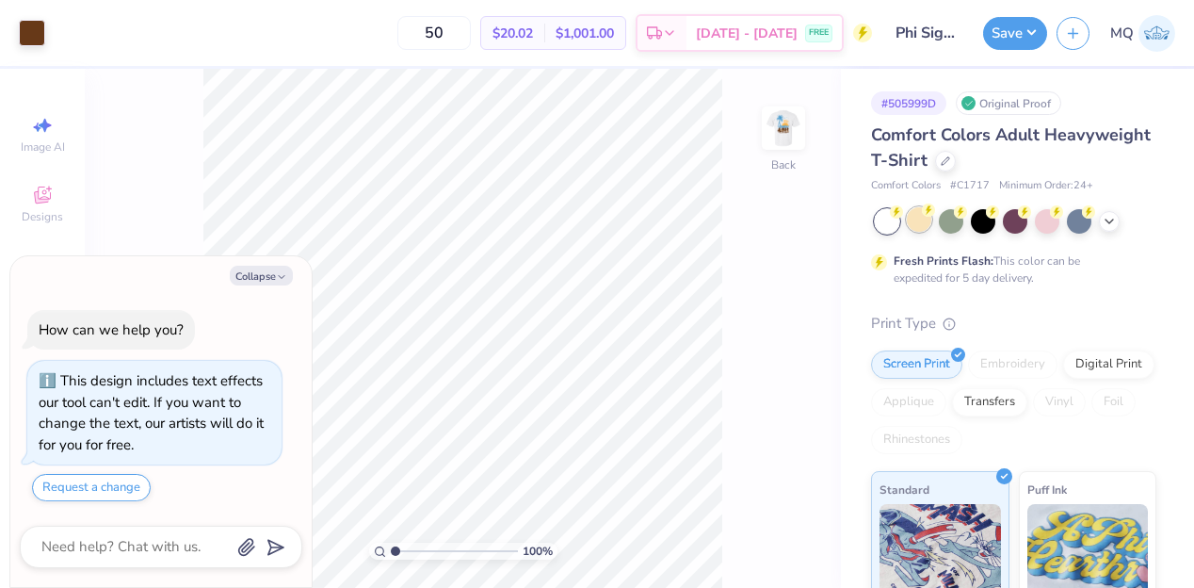
click at [923, 221] on div at bounding box center [919, 219] width 24 height 24
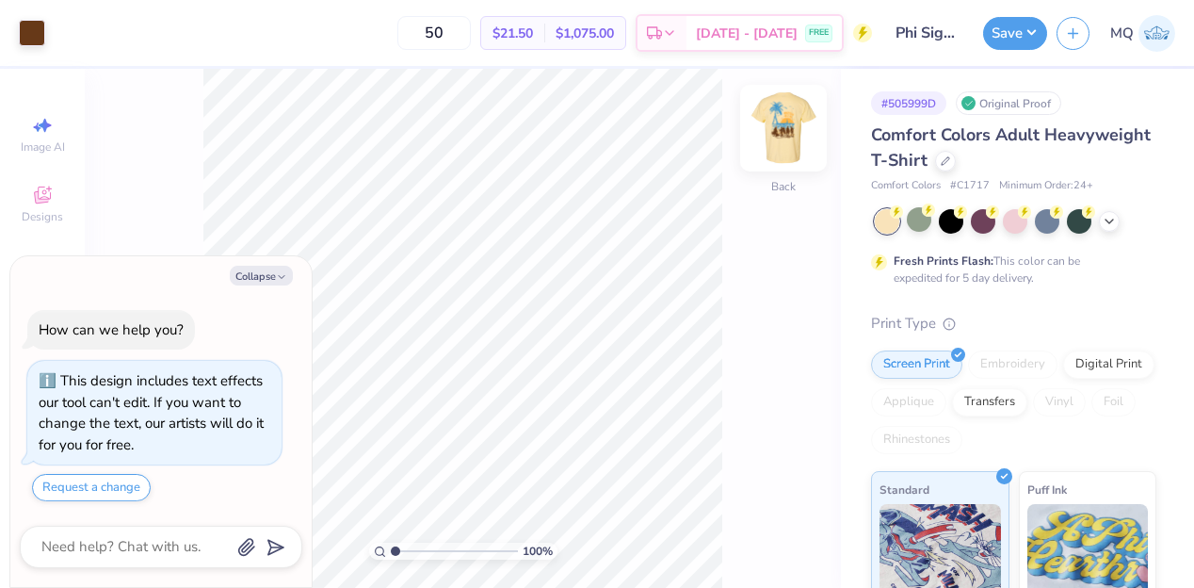
click at [794, 106] on div at bounding box center [783, 128] width 87 height 87
click at [793, 122] on img at bounding box center [784, 128] width 38 height 38
click at [277, 275] on icon "button" at bounding box center [281, 276] width 11 height 11
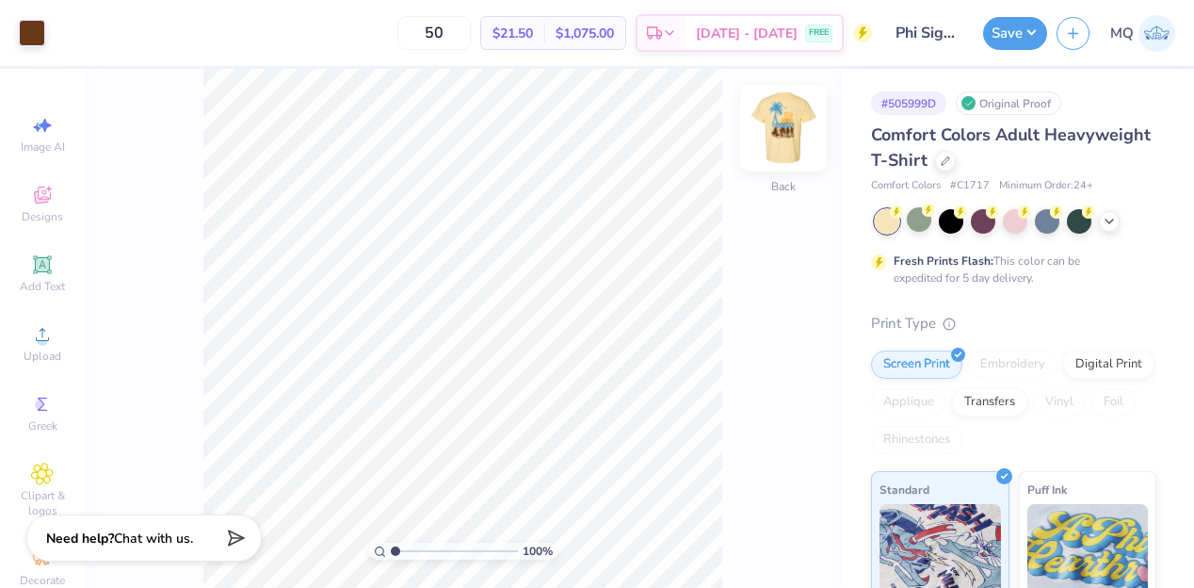
click at [790, 128] on img at bounding box center [783, 127] width 75 height 75
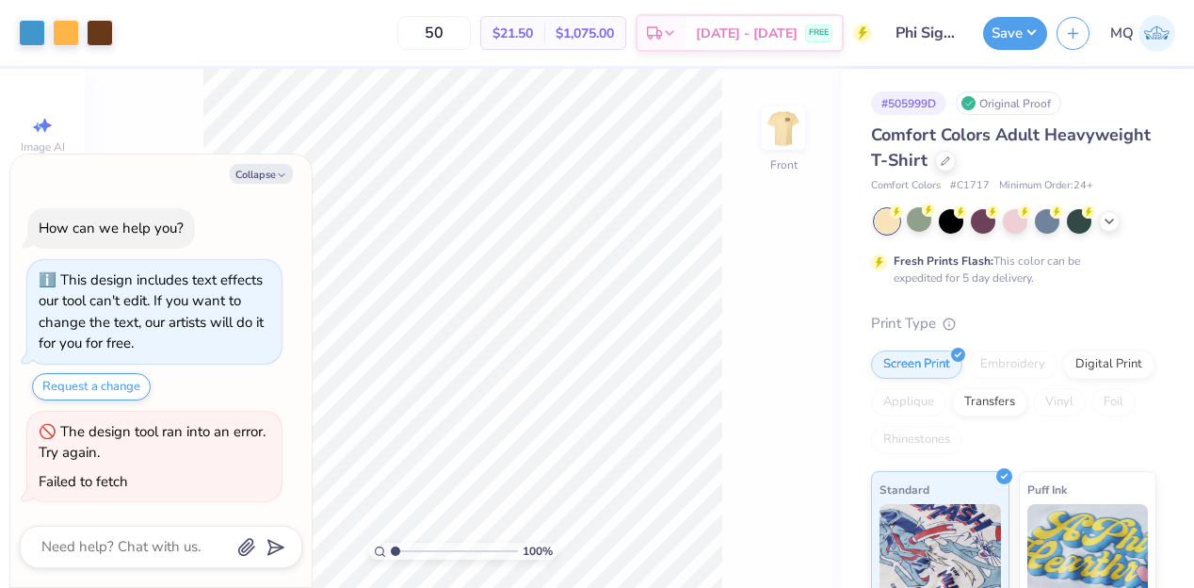
type textarea "x"
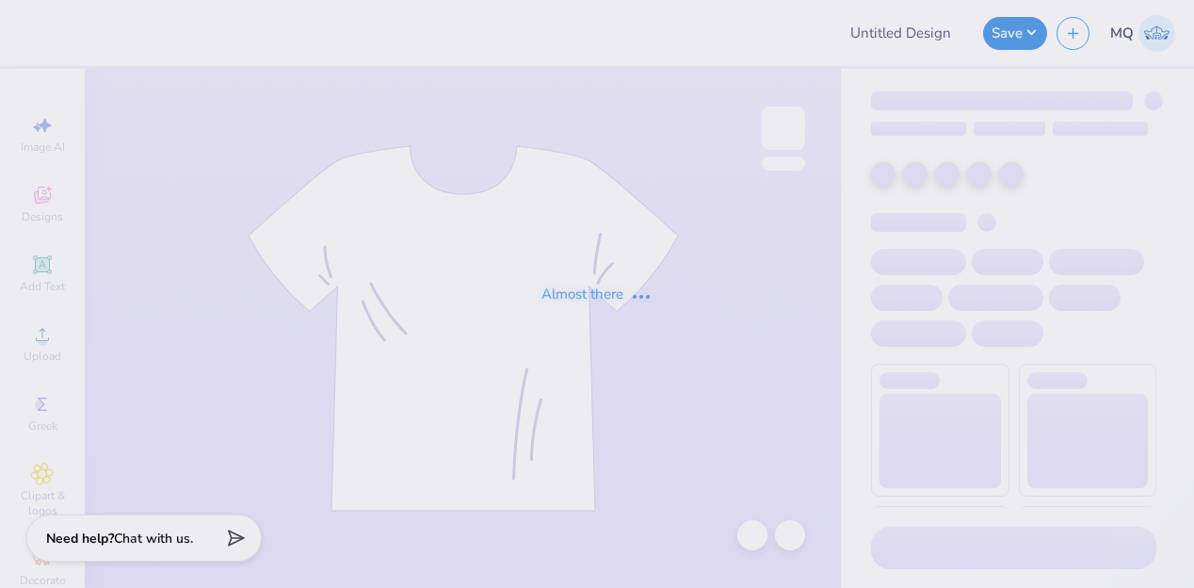
type input "Phi Sigma Pi Fall Rush"
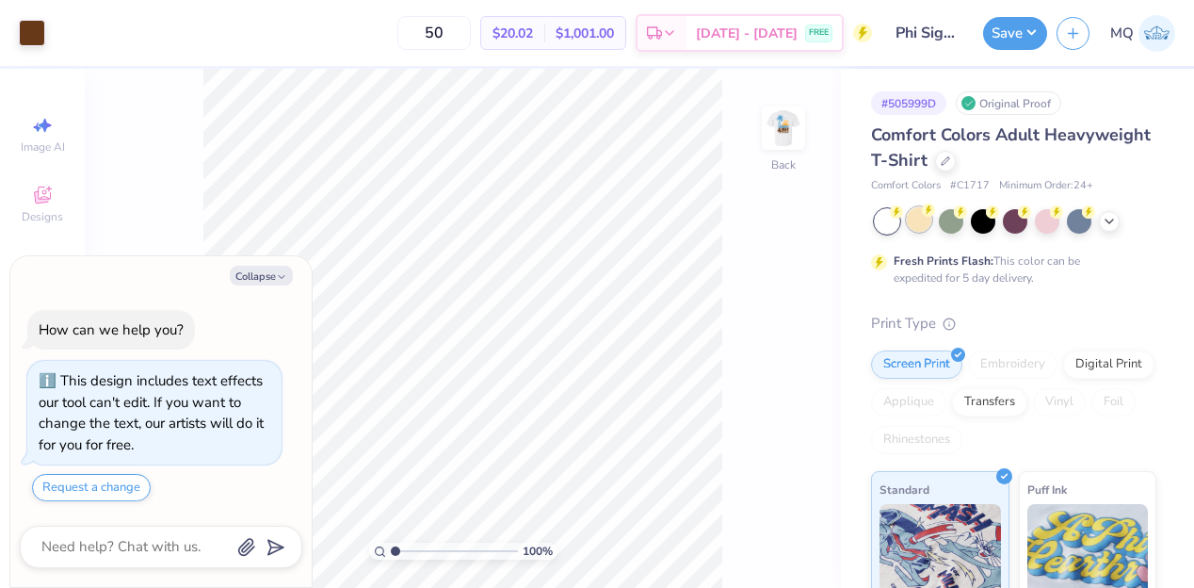
click at [923, 216] on icon at bounding box center [928, 209] width 13 height 13
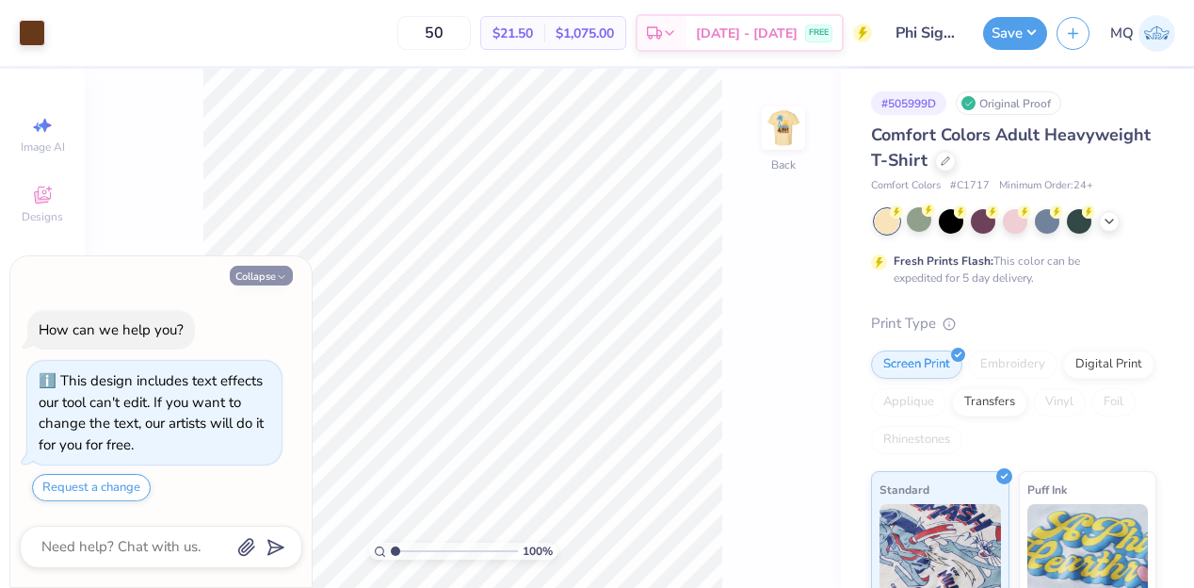
click at [283, 272] on icon "button" at bounding box center [281, 276] width 11 height 11
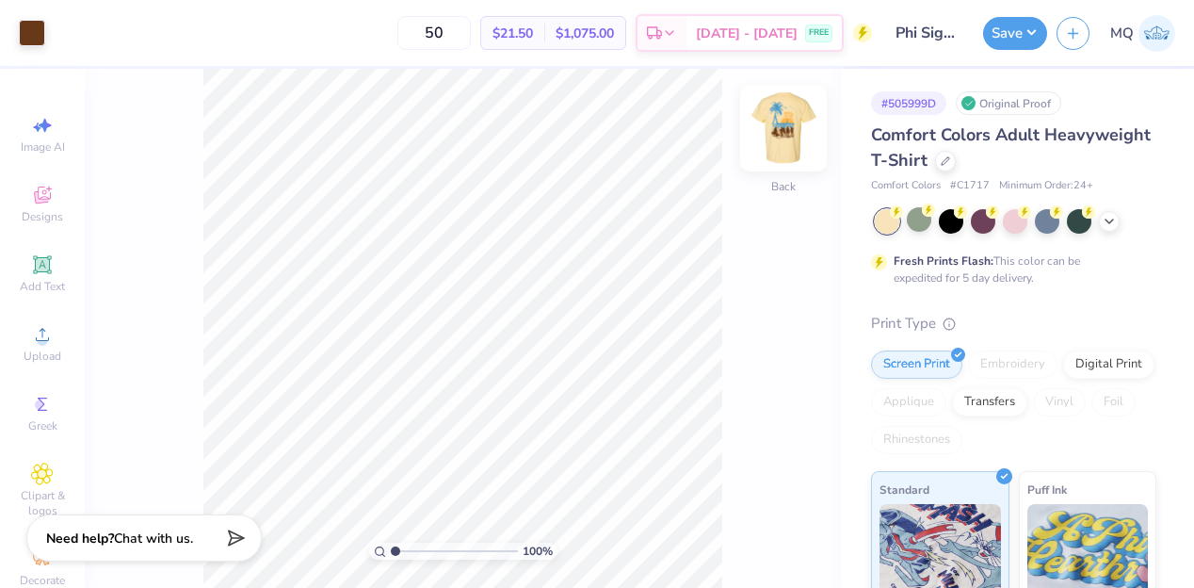
click at [774, 125] on img at bounding box center [783, 127] width 75 height 75
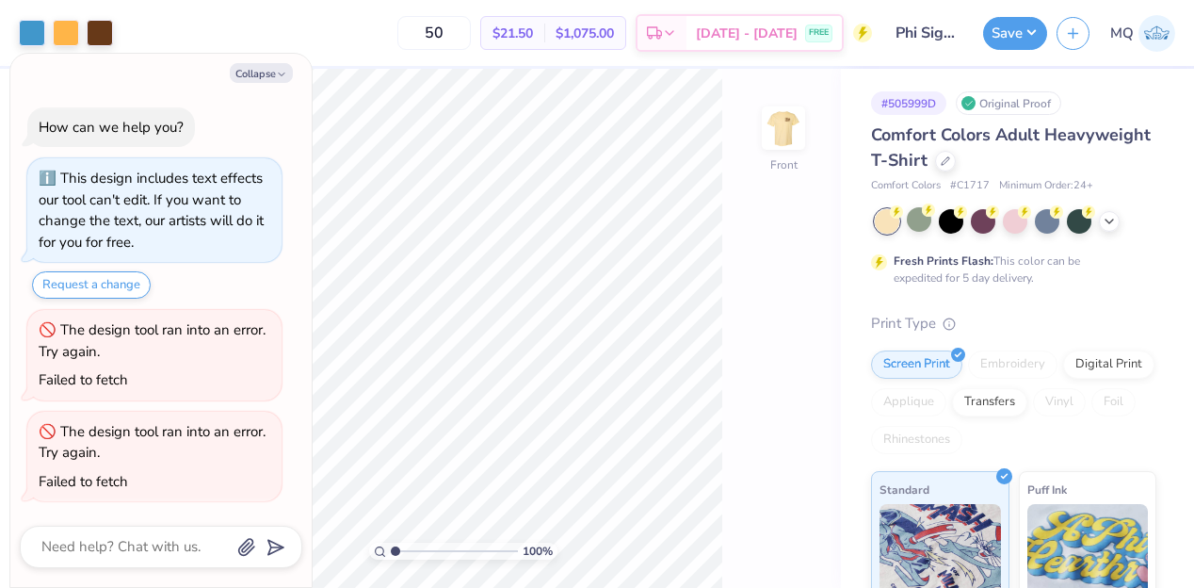
type textarea "x"
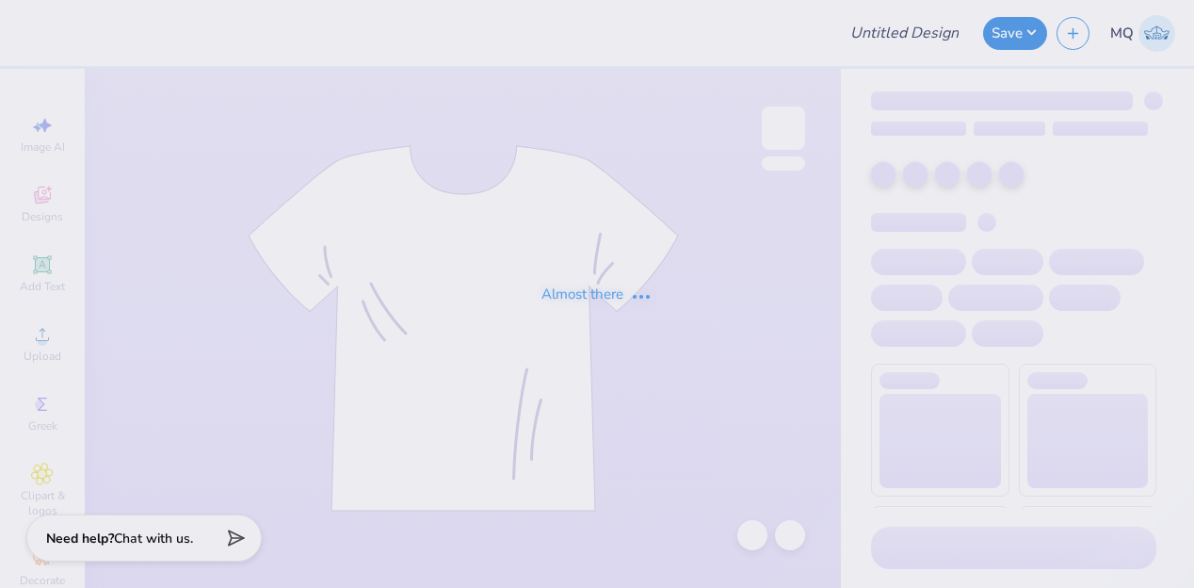
type input "Phi Sigma Pi Fall Rush"
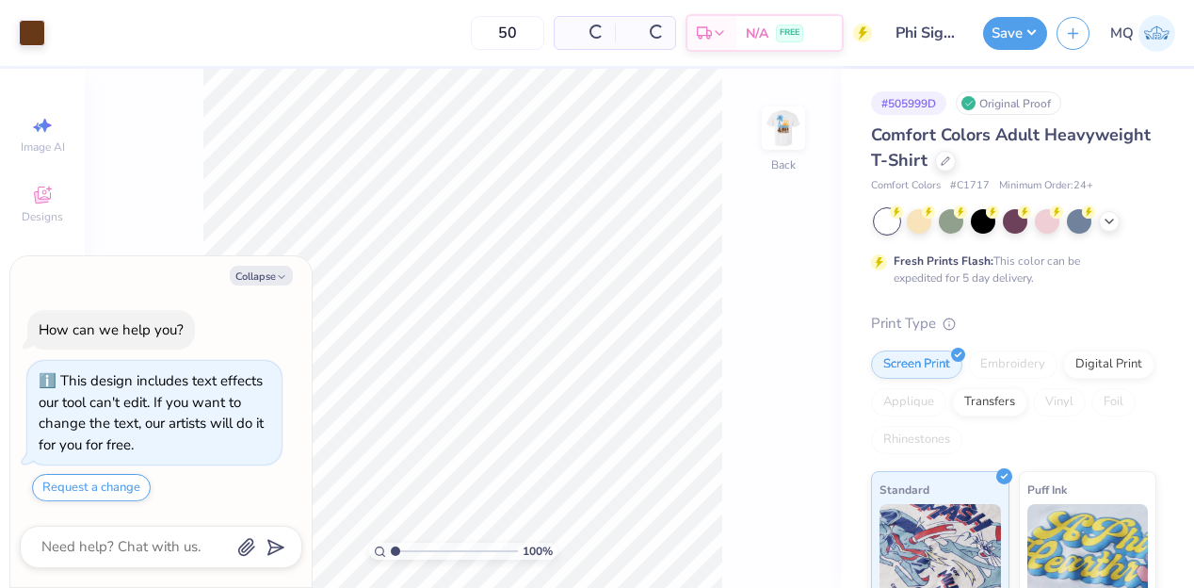
type textarea "x"
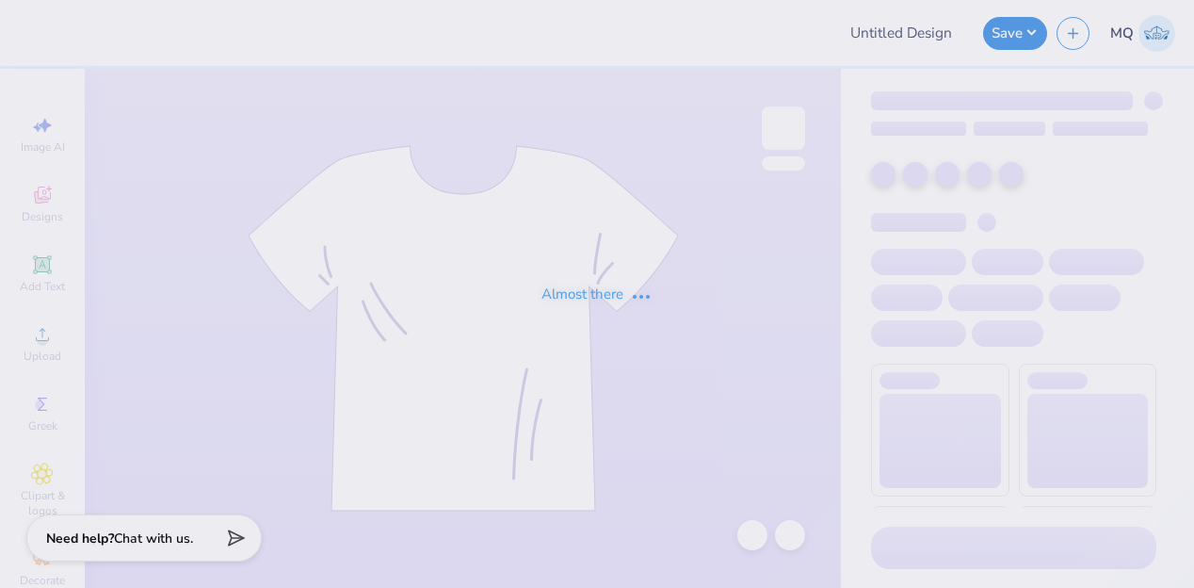
type input "Phi Sigma Pi Fall Rush"
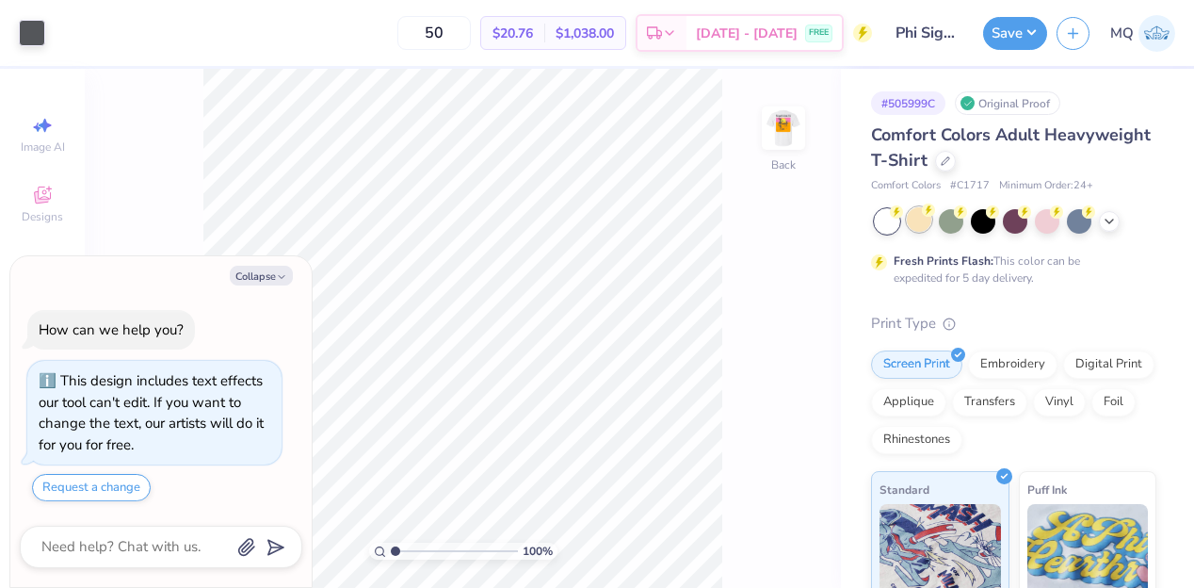
click at [930, 220] on div at bounding box center [919, 219] width 24 height 24
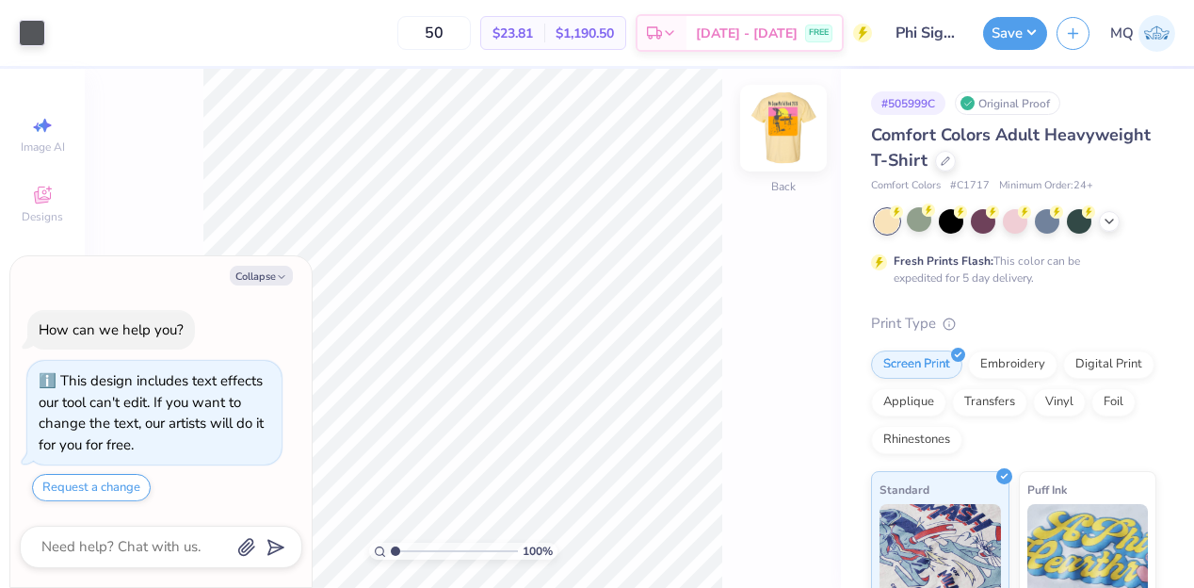
click at [788, 140] on img at bounding box center [783, 127] width 75 height 75
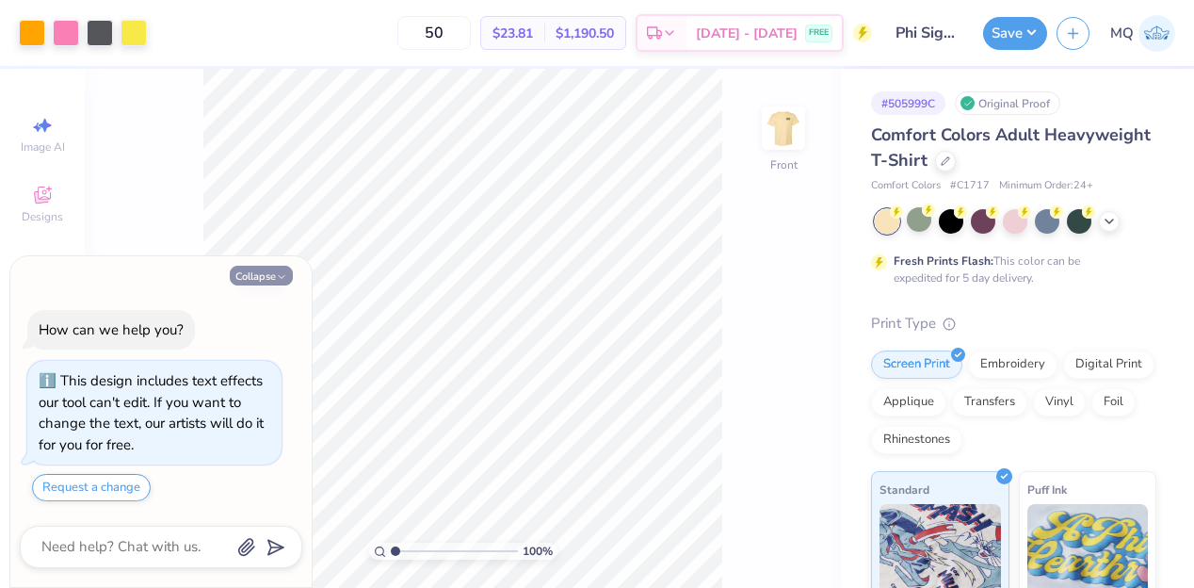
click at [260, 275] on button "Collapse" at bounding box center [261, 276] width 63 height 20
type textarea "x"
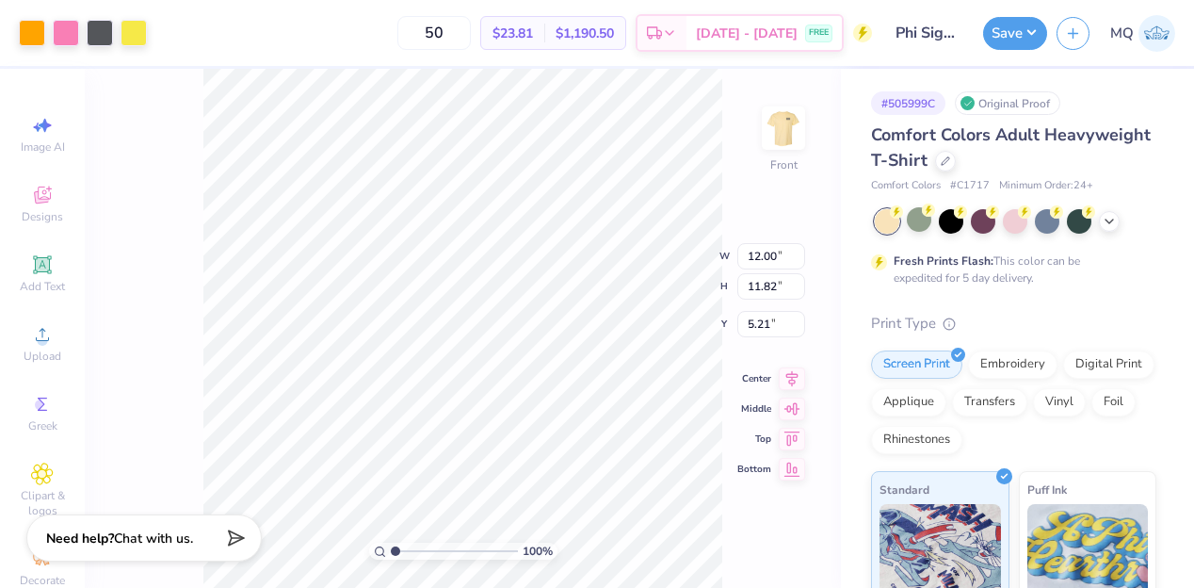
type input "4.99"
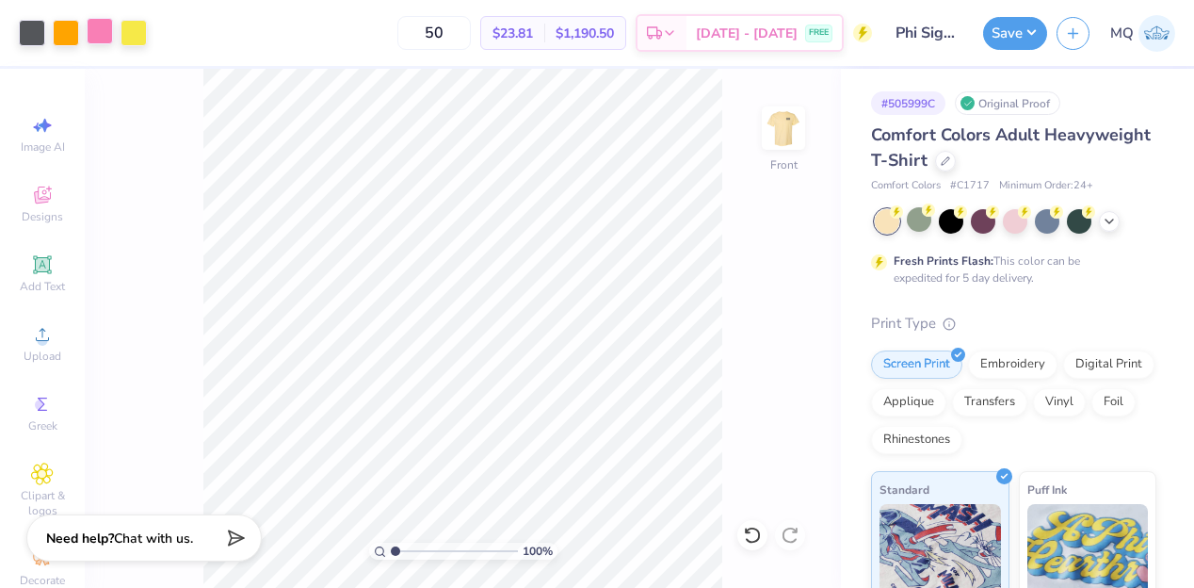
click at [100, 31] on div at bounding box center [100, 31] width 26 height 26
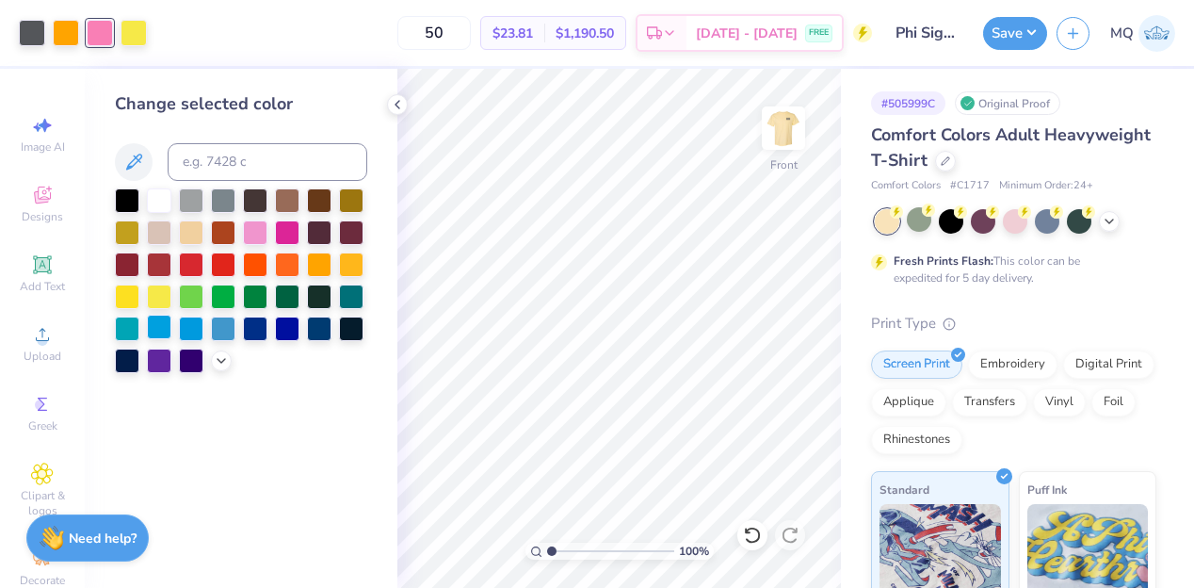
click at [164, 332] on div at bounding box center [159, 327] width 24 height 24
click at [214, 359] on icon at bounding box center [221, 358] width 15 height 15
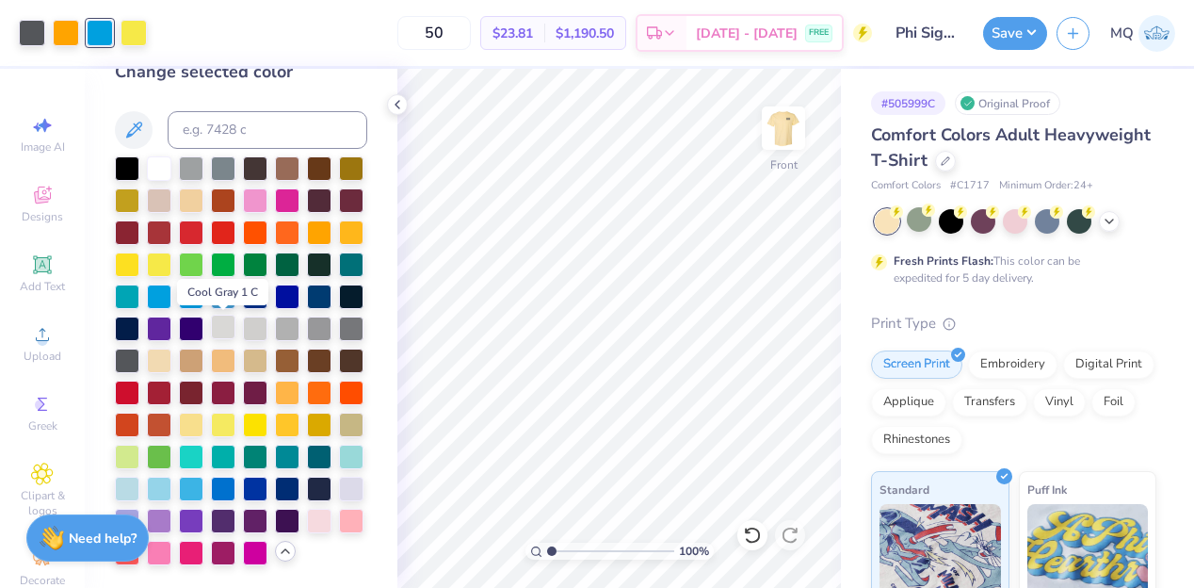
scroll to position [27, 0]
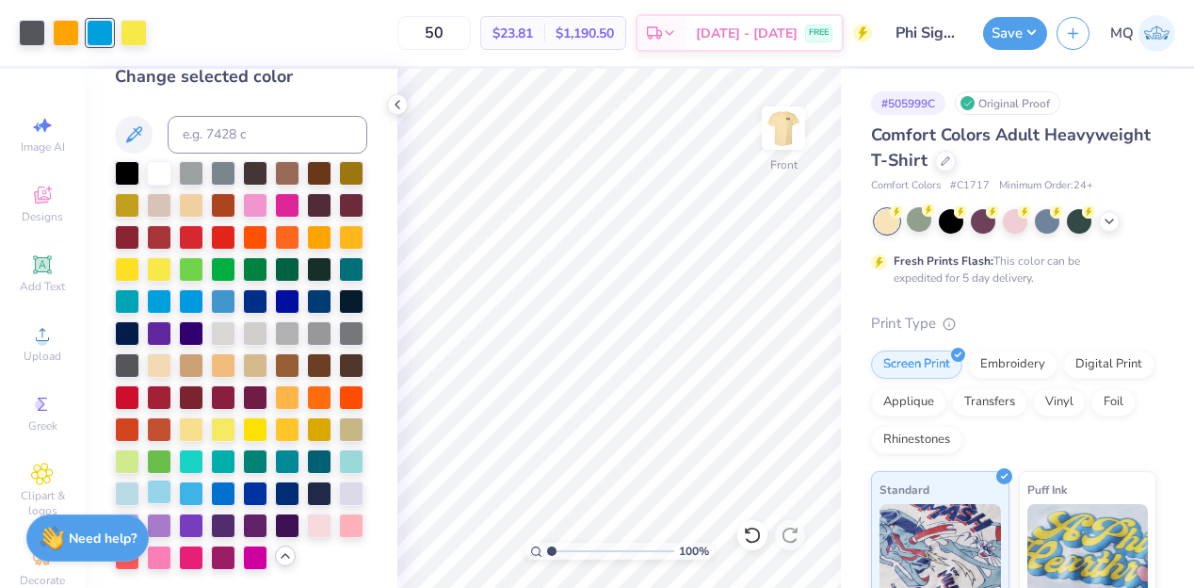
click at [162, 485] on div at bounding box center [159, 491] width 24 height 24
click at [194, 491] on div at bounding box center [191, 491] width 24 height 24
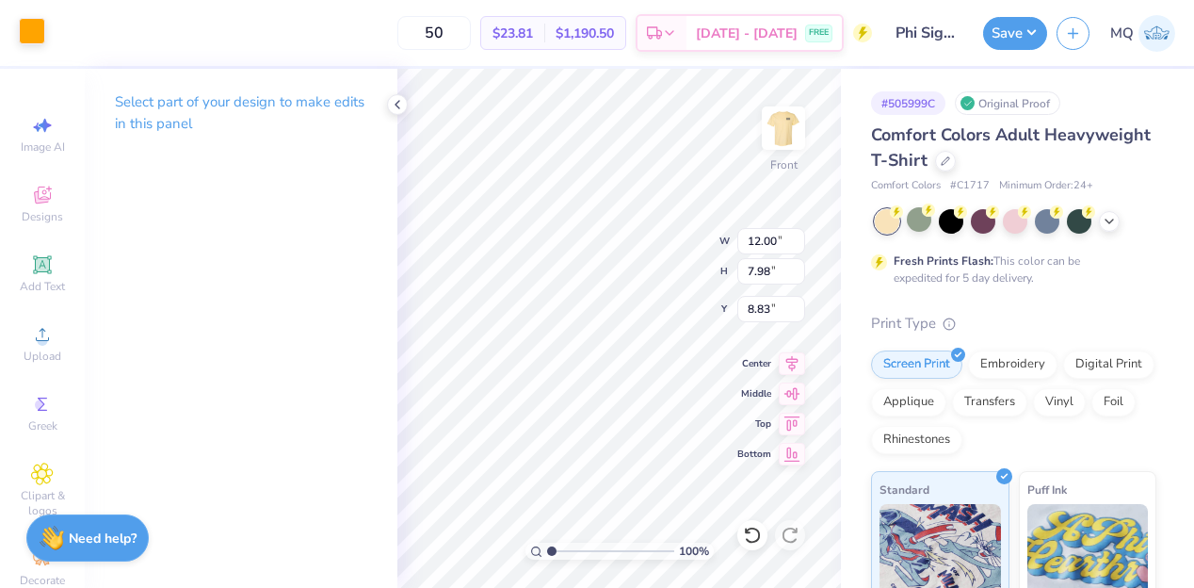
click at [44, 35] on div at bounding box center [32, 31] width 26 height 26
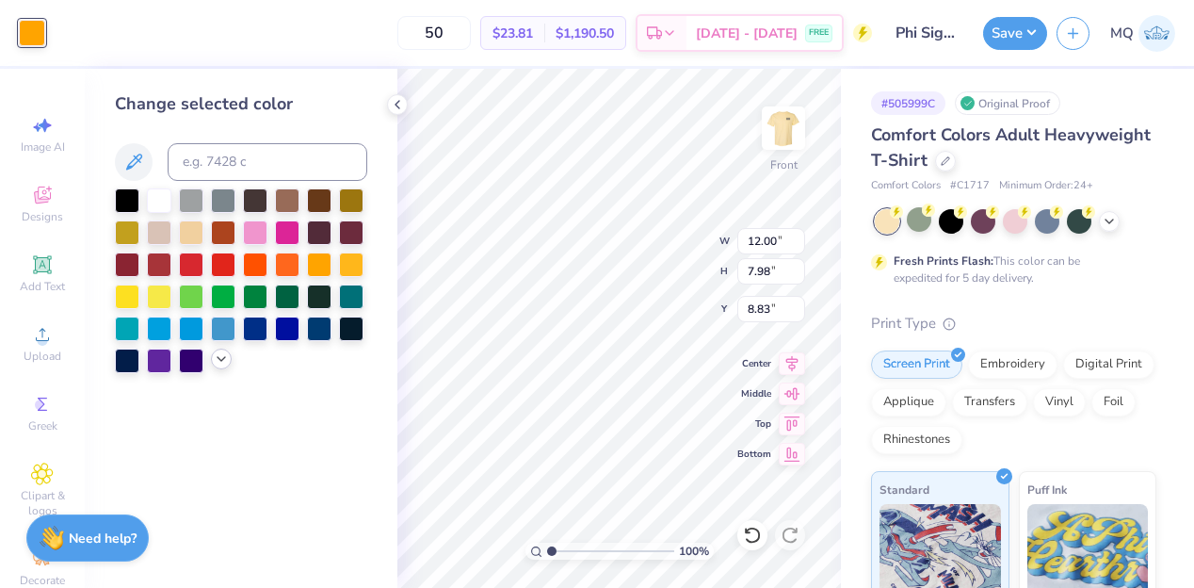
click at [220, 361] on icon at bounding box center [221, 358] width 15 height 15
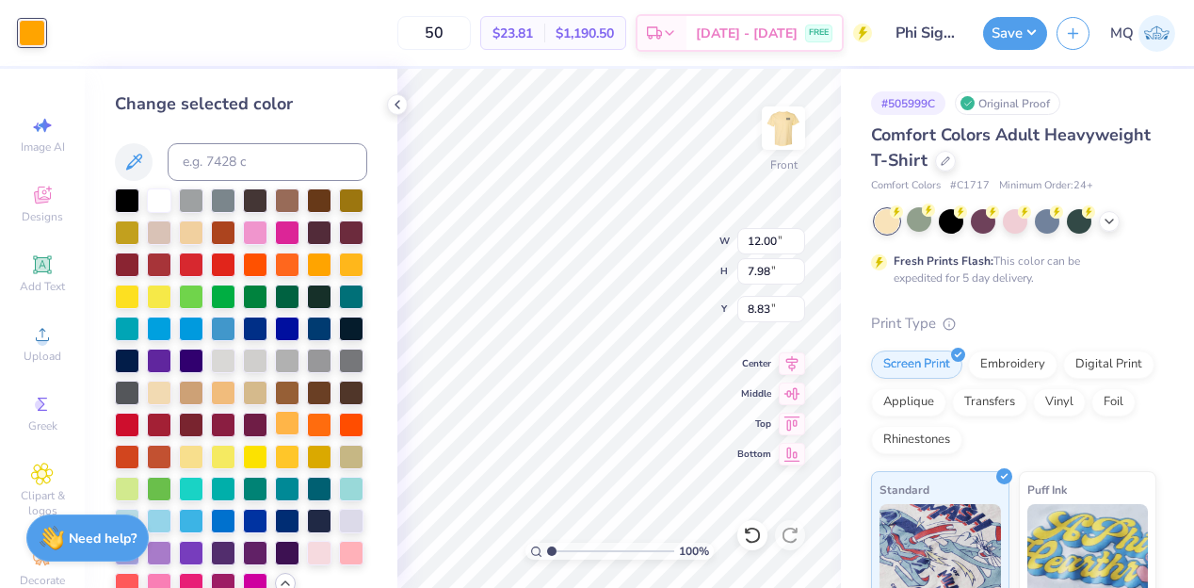
click at [290, 424] on div at bounding box center [287, 423] width 24 height 24
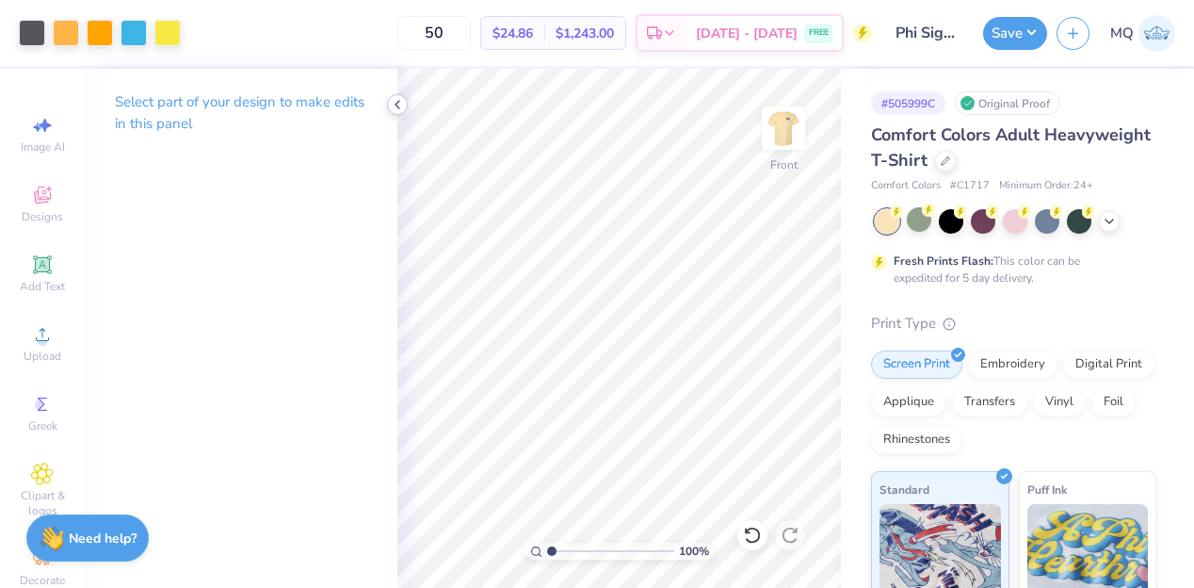
click at [397, 104] on icon at bounding box center [397, 104] width 15 height 15
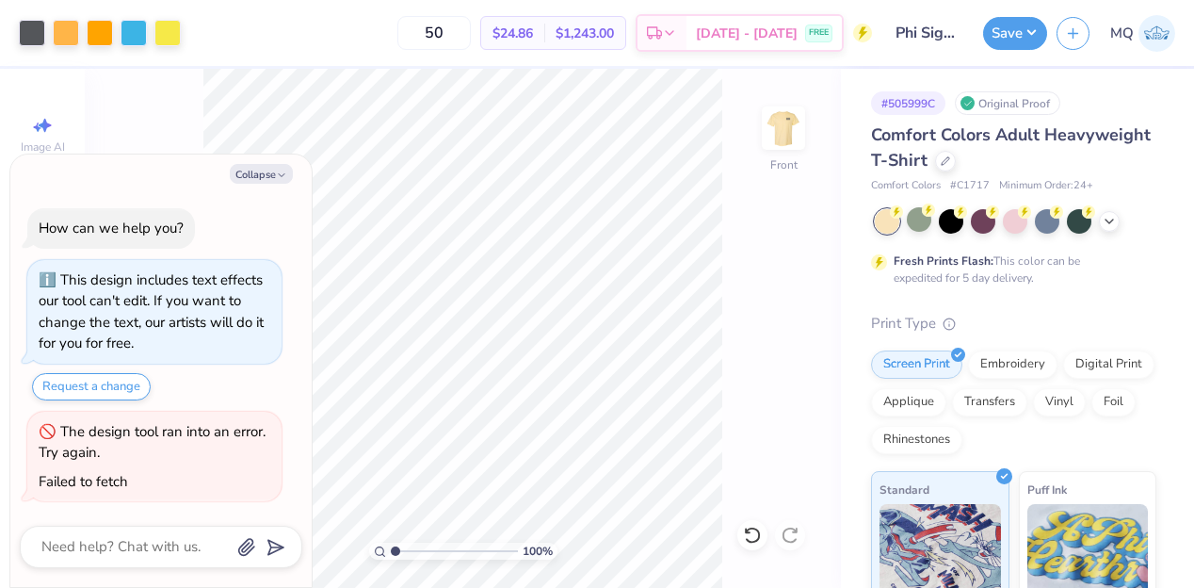
type textarea "x"
